Goal: Find specific page/section: Find specific page/section

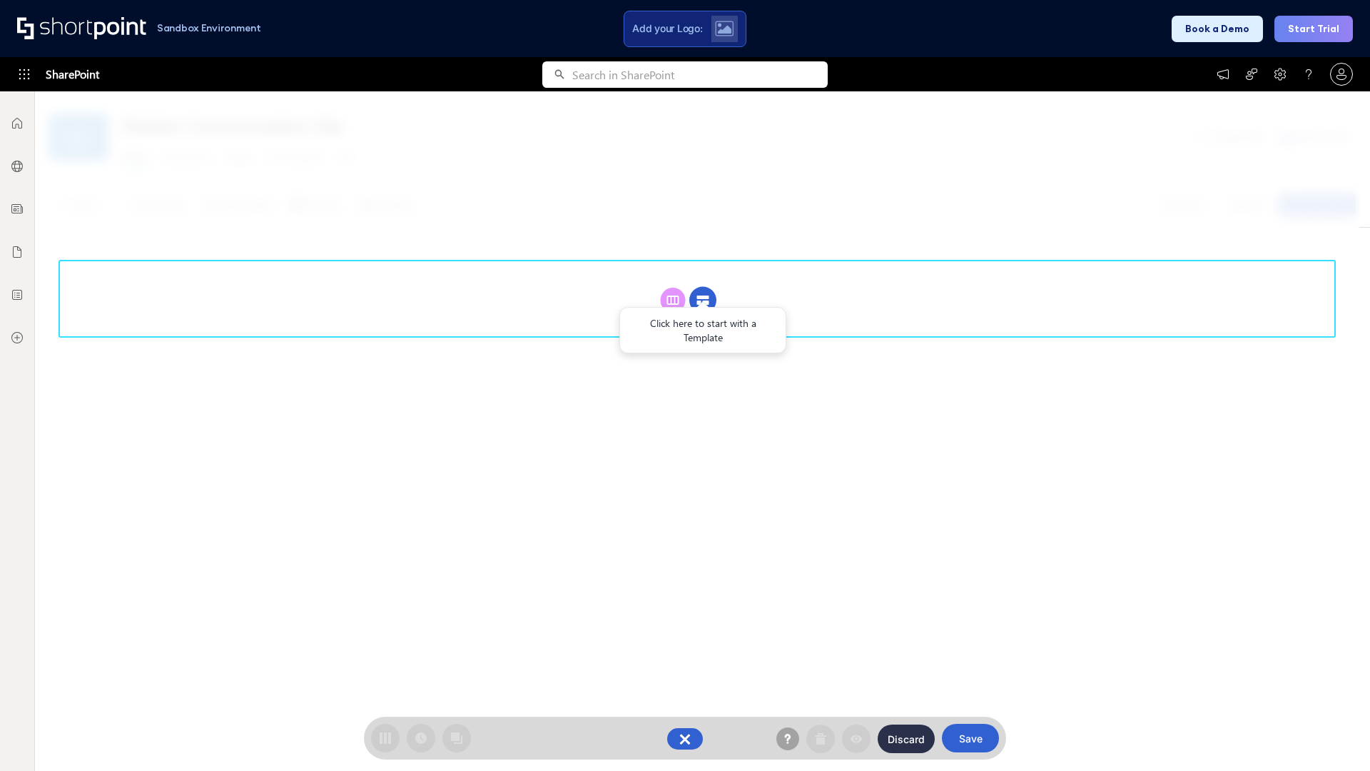
click at [703, 300] on circle at bounding box center [703, 300] width 27 height 27
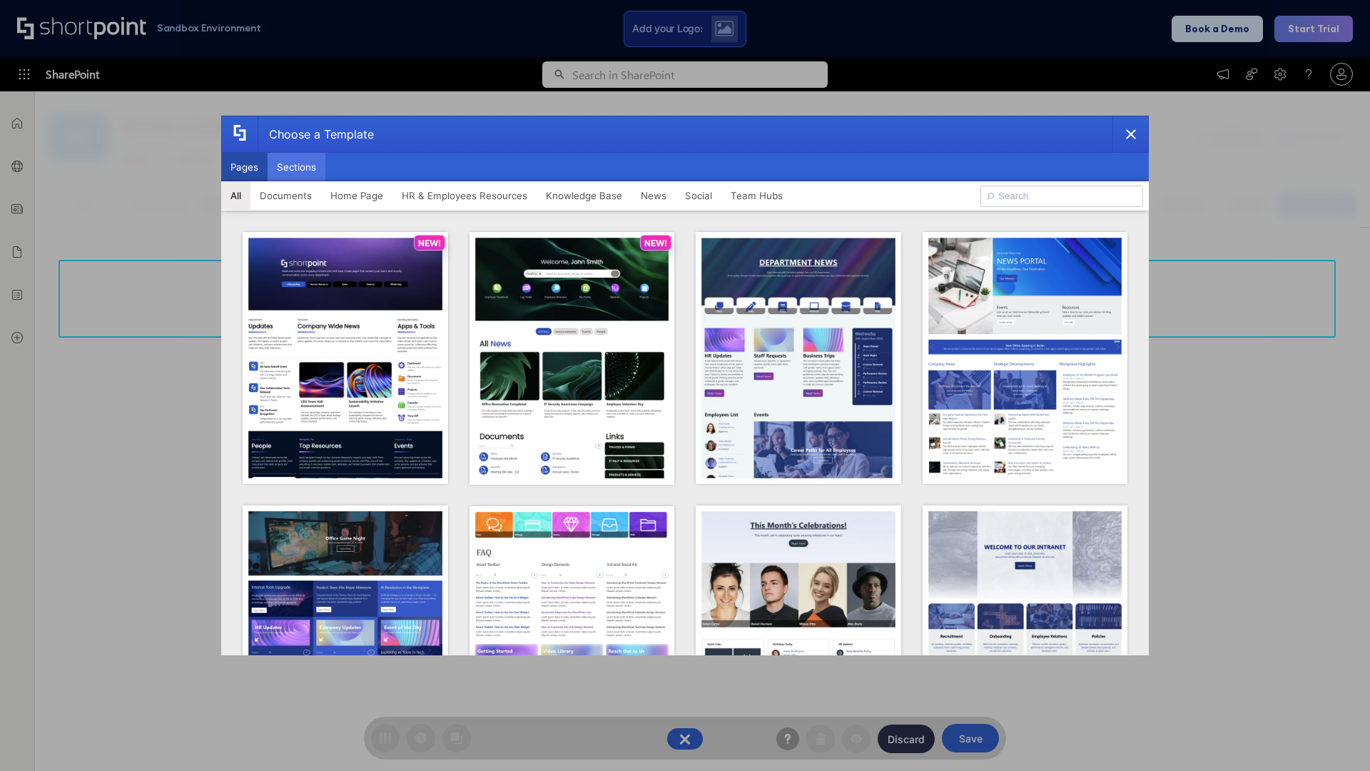
click at [296, 167] on button "Sections" at bounding box center [297, 167] width 58 height 29
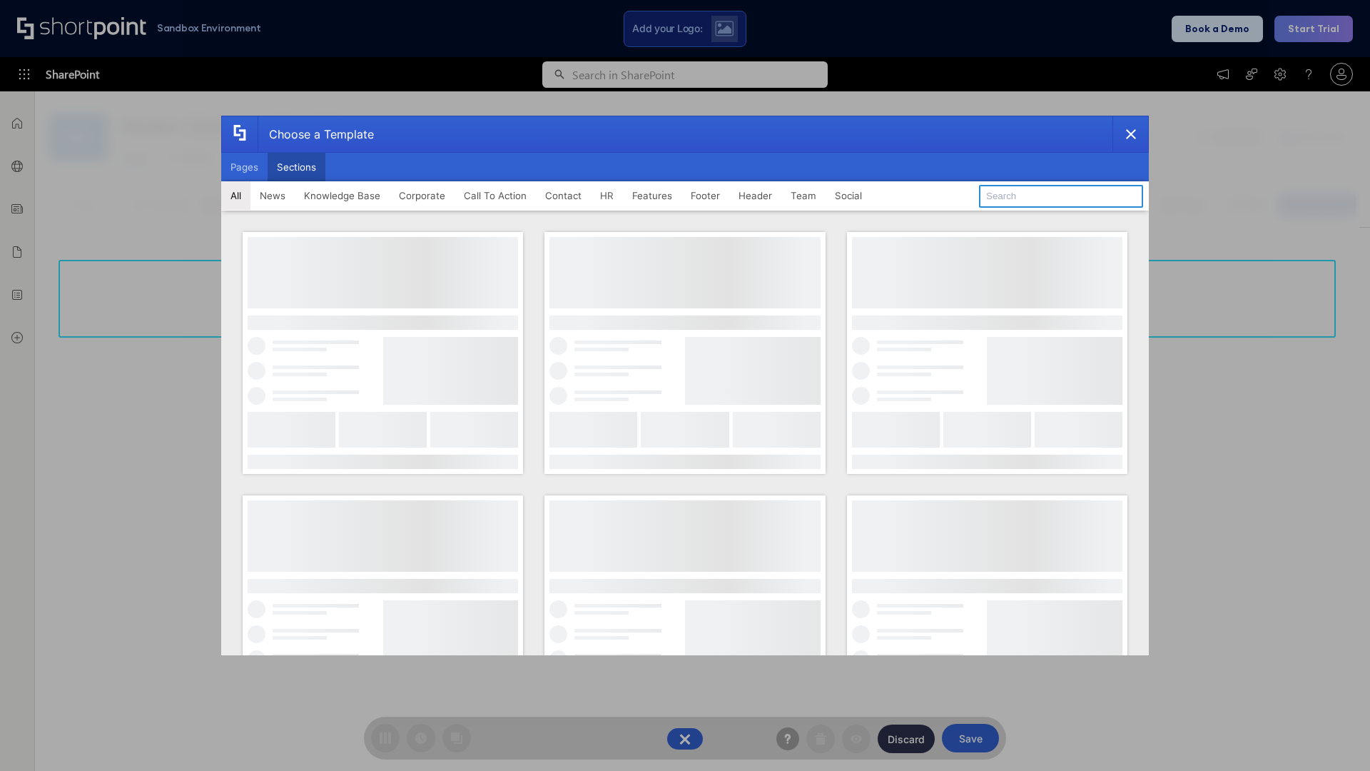
type input "Healthcare Events"
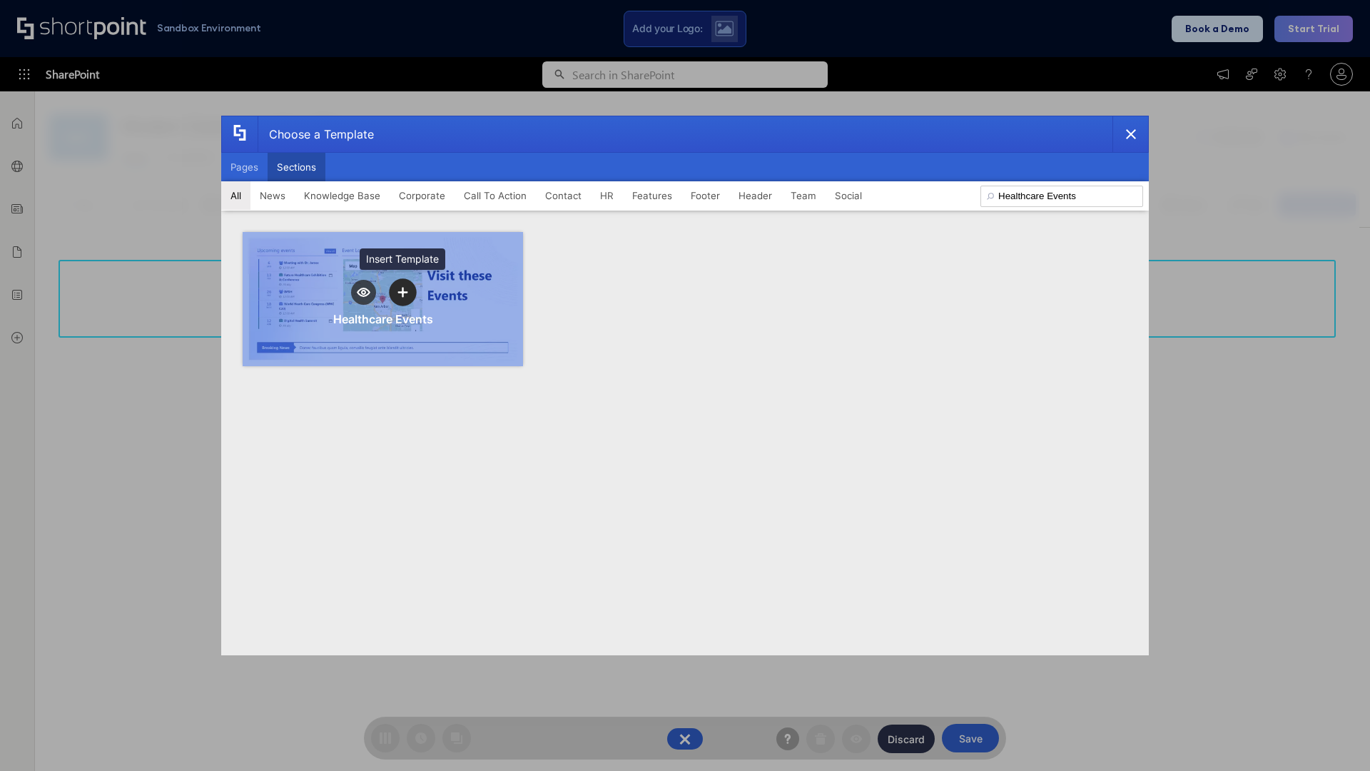
click at [403, 292] on icon "template selector" at bounding box center [403, 292] width 10 height 10
